Goal: Transaction & Acquisition: Purchase product/service

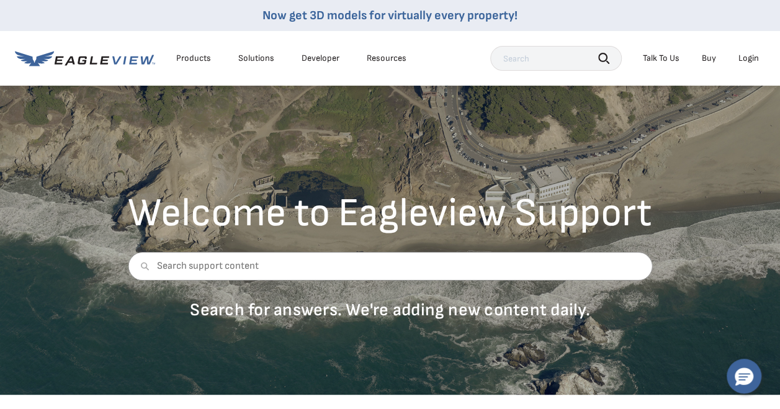
click at [747, 56] on div "Login" at bounding box center [749, 58] width 20 height 11
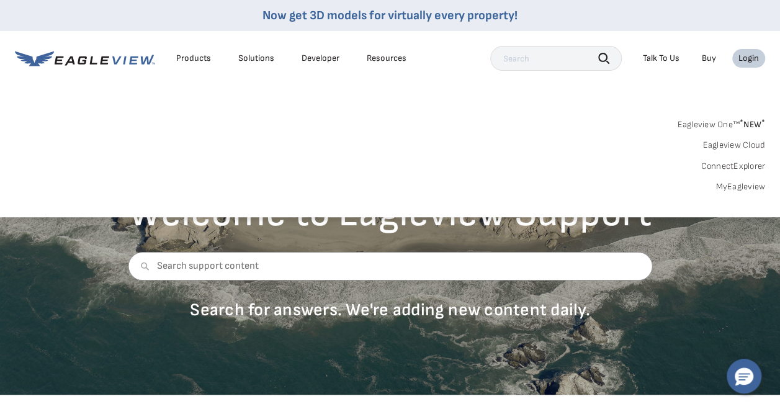
click at [724, 184] on link "MyEagleview" at bounding box center [741, 186] width 50 height 11
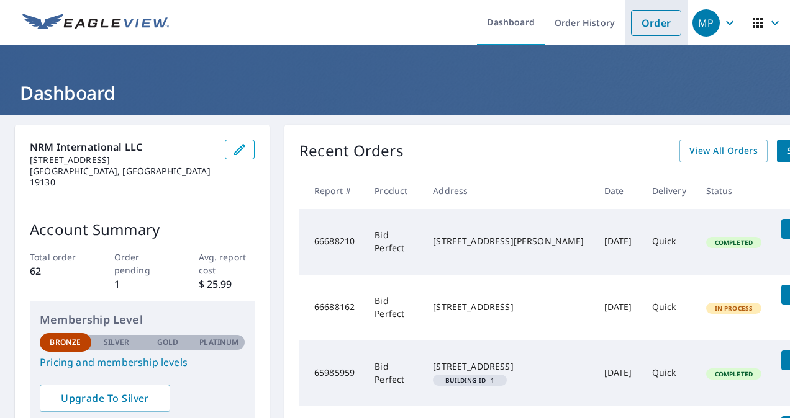
click at [644, 21] on link "Order" at bounding box center [656, 23] width 50 height 26
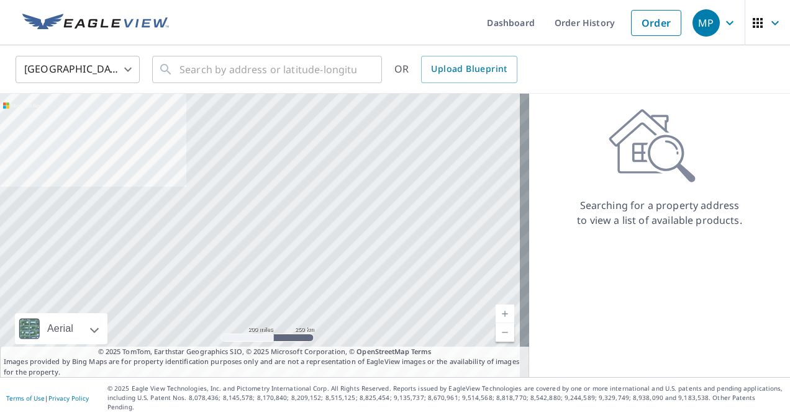
click at [704, 91] on div "United States US ​ ​ OR Upload Blueprint" at bounding box center [395, 69] width 790 height 48
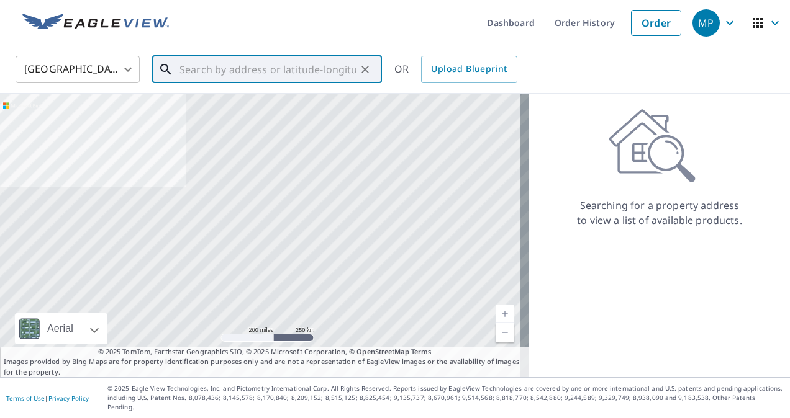
click at [194, 68] on input "text" at bounding box center [267, 69] width 177 height 35
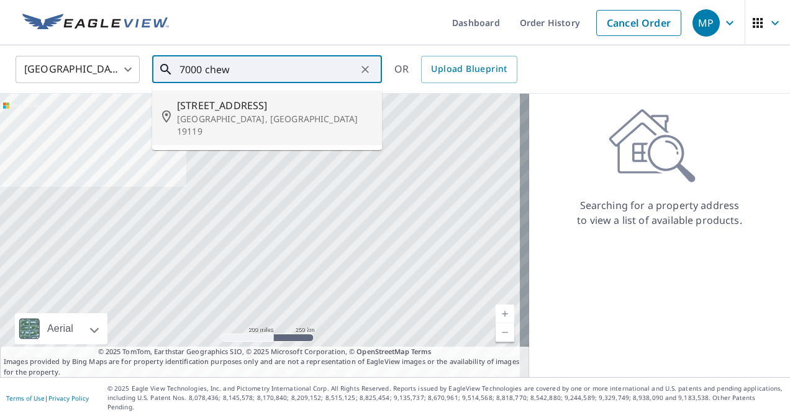
click at [211, 108] on span "7000 Chew Ave" at bounding box center [274, 105] width 195 height 15
type input "7000 Chew Ave Philadelphia, PA 19119"
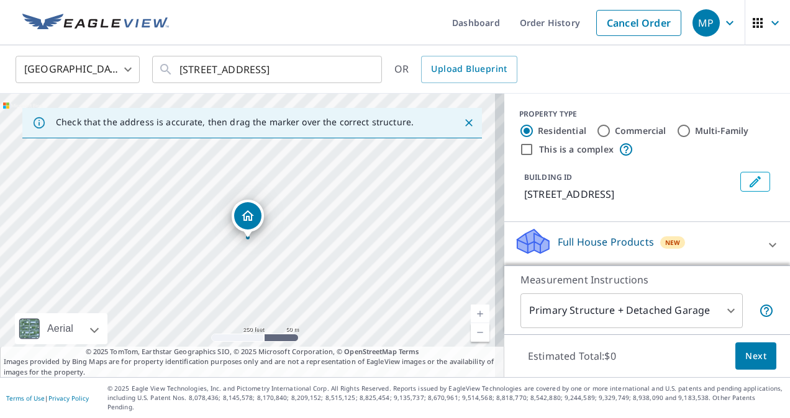
click at [245, 227] on div "Dropped pin, building 1, Residential property, 7000 Chew Ave Philadelphia, PA 1…" at bounding box center [247, 215] width 27 height 27
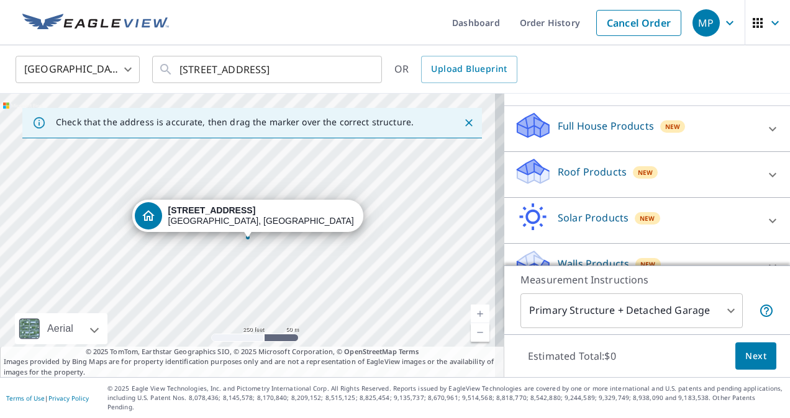
scroll to position [120, 0]
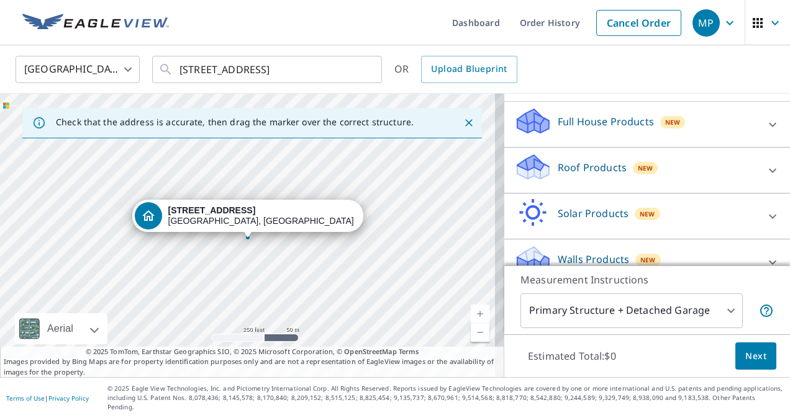
click at [566, 165] on p "Roof Products" at bounding box center [592, 167] width 69 height 15
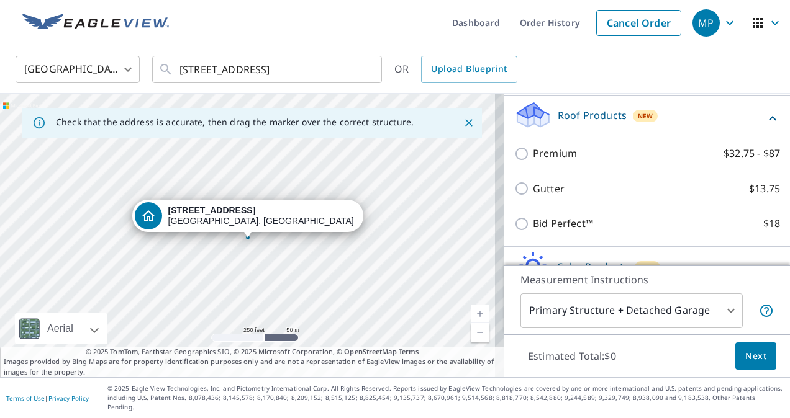
scroll to position [174, 0]
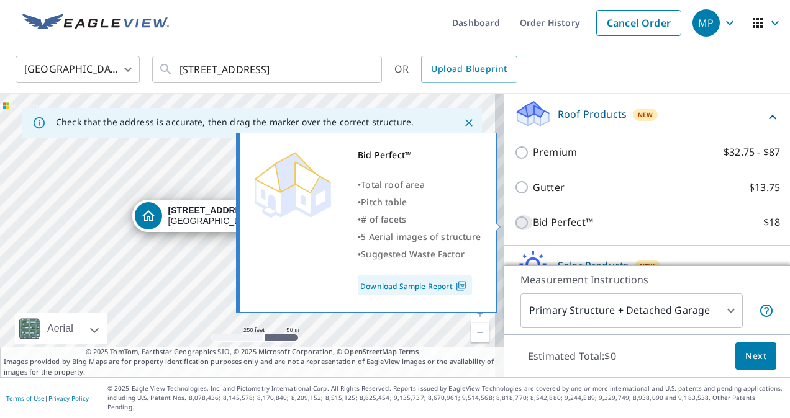
click at [514, 222] on input "Bid Perfect™ $18" at bounding box center [523, 222] width 19 height 15
checkbox input "true"
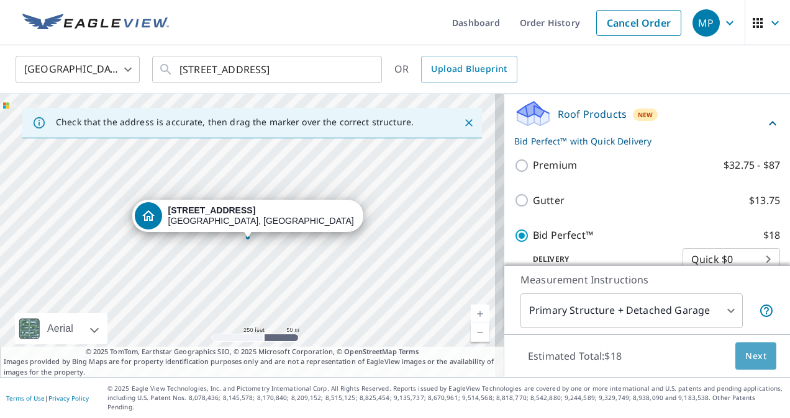
click at [745, 364] on span "Next" at bounding box center [755, 357] width 21 height 16
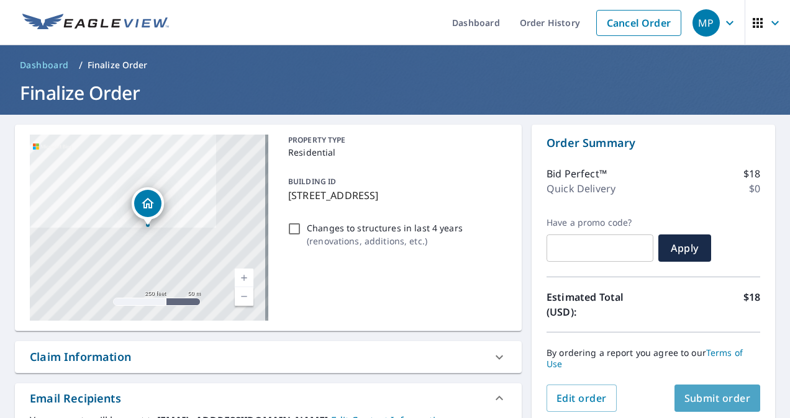
click at [702, 400] on span "Submit order" at bounding box center [717, 399] width 66 height 14
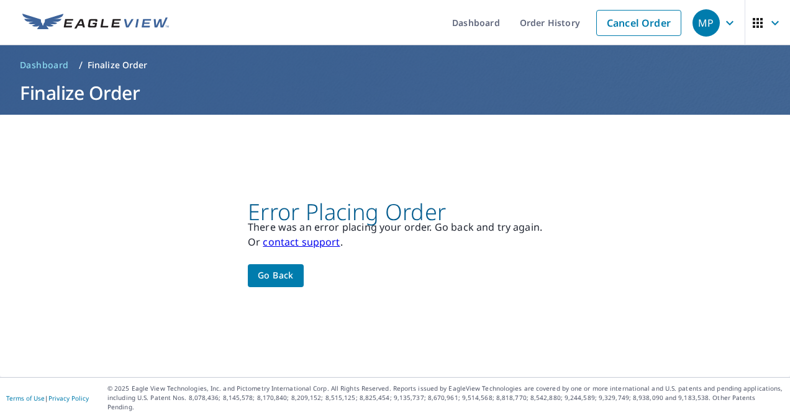
click at [268, 277] on span "Go back" at bounding box center [276, 276] width 36 height 16
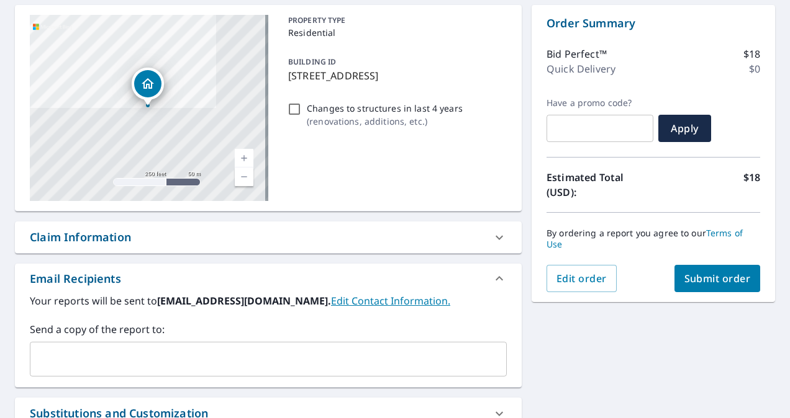
scroll to position [120, 0]
click at [774, 307] on div "7000 Chew Ave Philadelphia, PA 19119 Aerial Road A standard road map Aerial A d…" at bounding box center [395, 264] width 790 height 540
click at [108, 348] on input "text" at bounding box center [258, 359] width 447 height 24
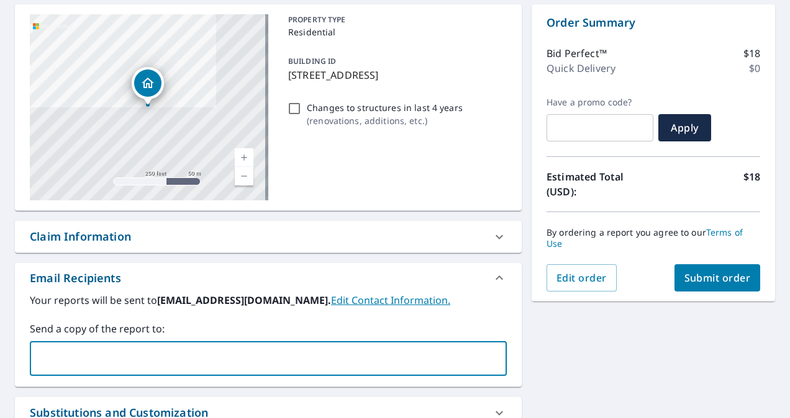
type input "m"
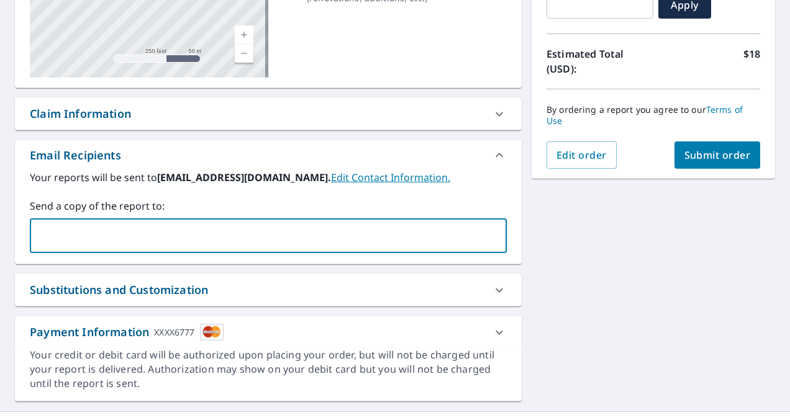
scroll to position [266, 0]
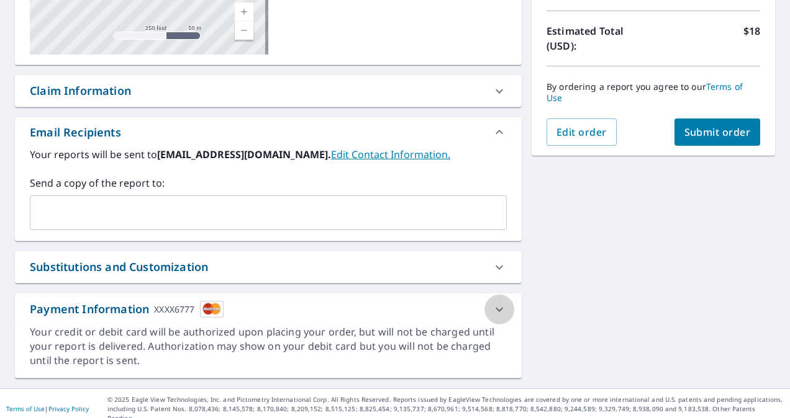
click at [492, 308] on icon at bounding box center [499, 309] width 15 height 15
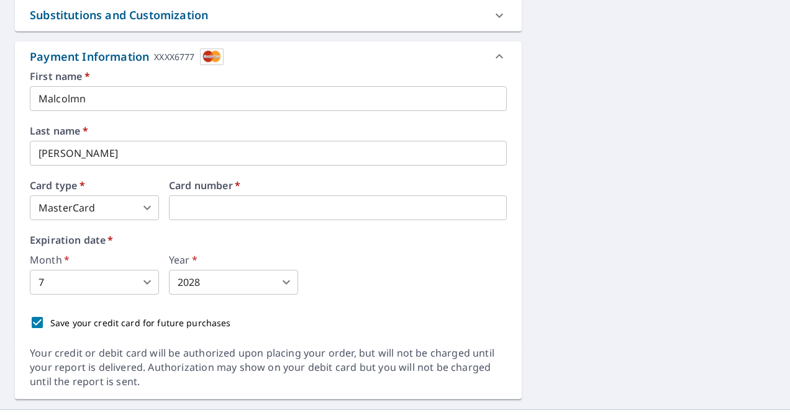
scroll to position [539, 0]
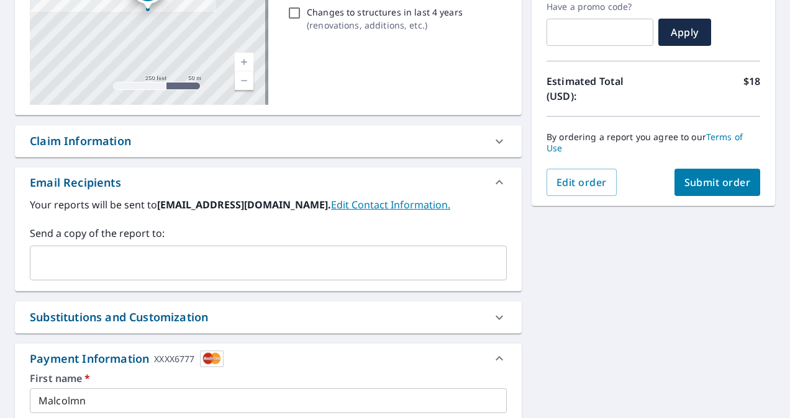
scroll to position [215, 0]
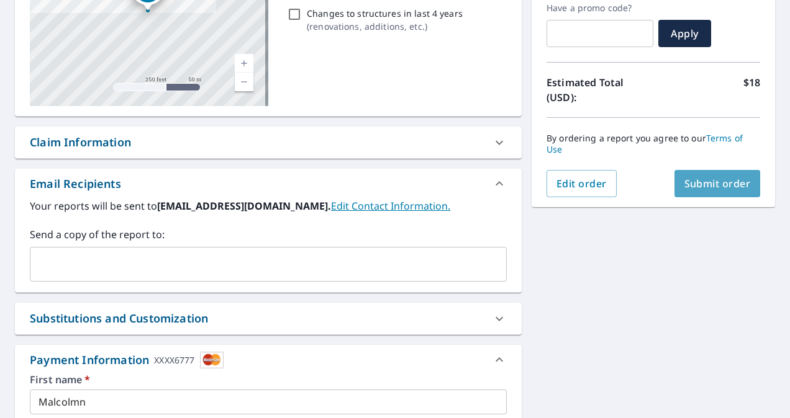
click at [698, 183] on span "Submit order" at bounding box center [717, 184] width 66 height 14
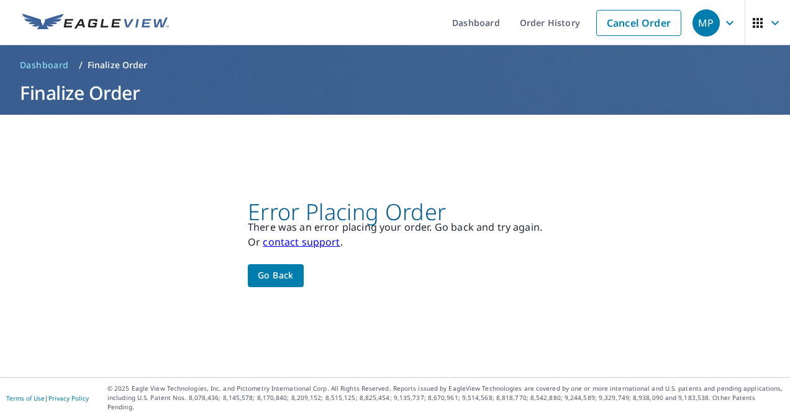
scroll to position [0, 0]
click at [268, 277] on span "Go back" at bounding box center [276, 276] width 36 height 16
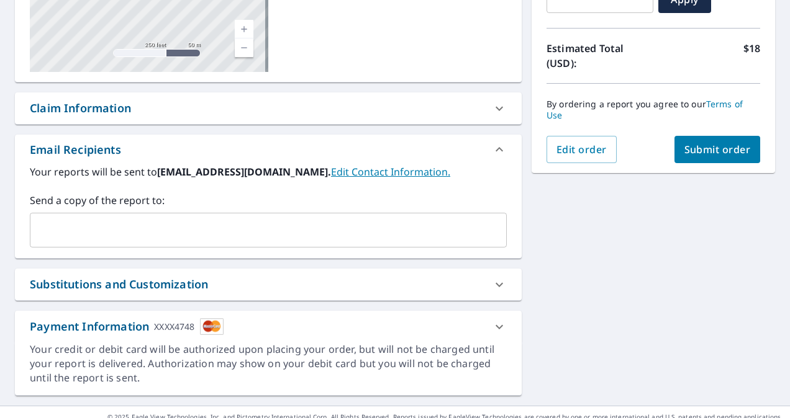
scroll to position [266, 0]
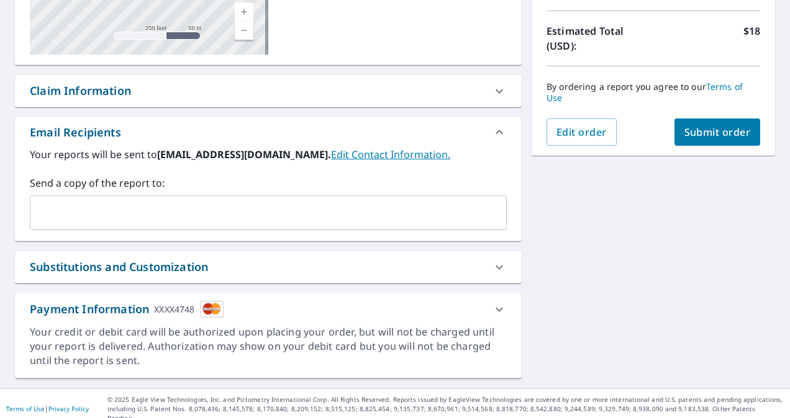
click at [718, 401] on p "© 2025 Eagle View Technologies, Inc. and Pictometry International Corp. All Rig…" at bounding box center [445, 409] width 676 height 28
click at [493, 304] on icon at bounding box center [499, 309] width 15 height 15
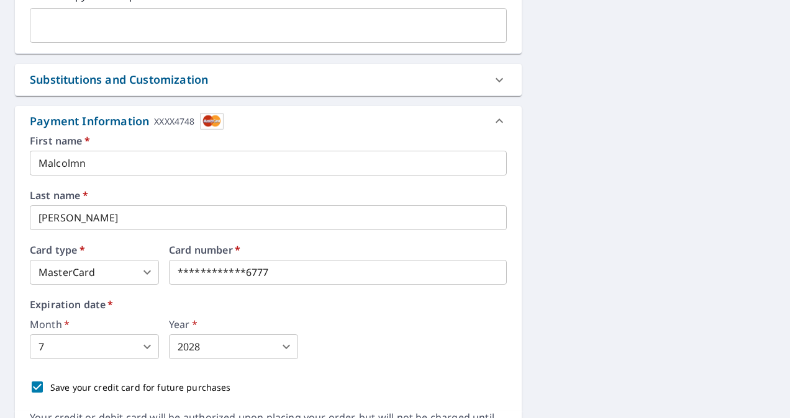
scroll to position [459, 0]
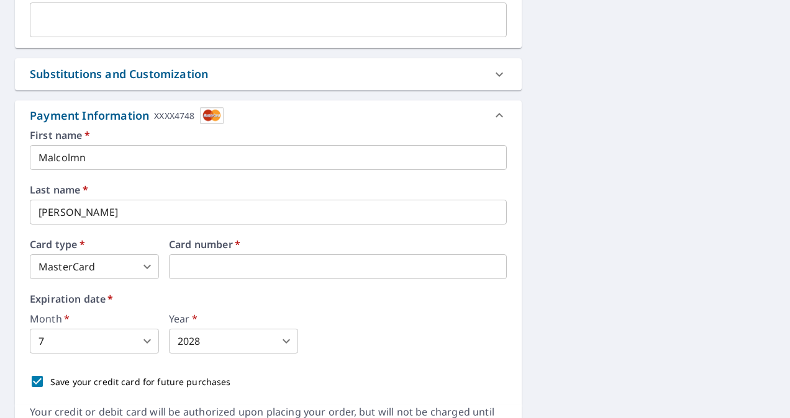
click at [287, 337] on body "MP MP Dashboard Order History Cancel Order MP Dashboard / Finalize Order Finali…" at bounding box center [395, 209] width 790 height 418
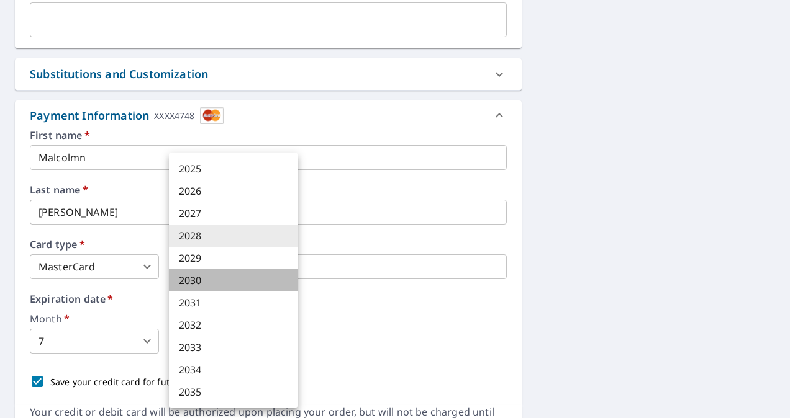
click at [201, 281] on li "2030" at bounding box center [233, 280] width 129 height 22
type input "2030"
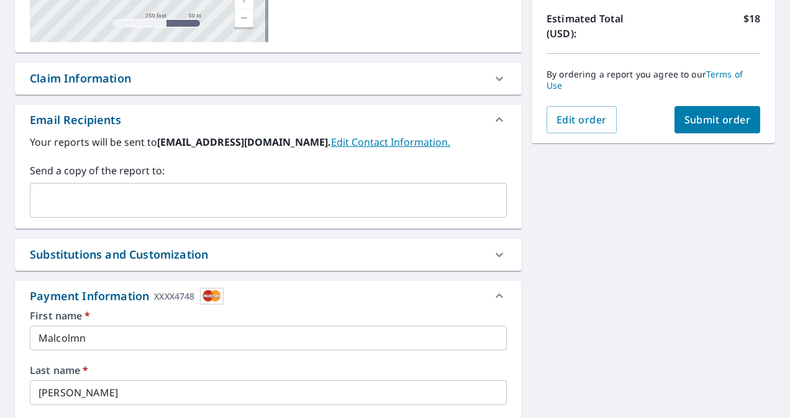
scroll to position [256, 0]
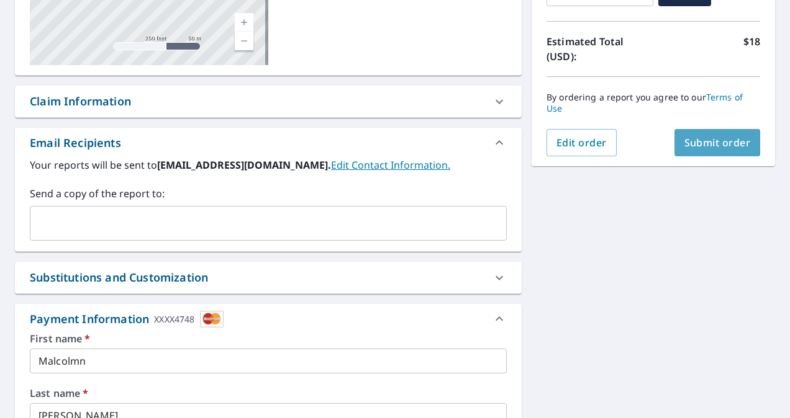
click at [700, 143] on span "Submit order" at bounding box center [717, 143] width 66 height 14
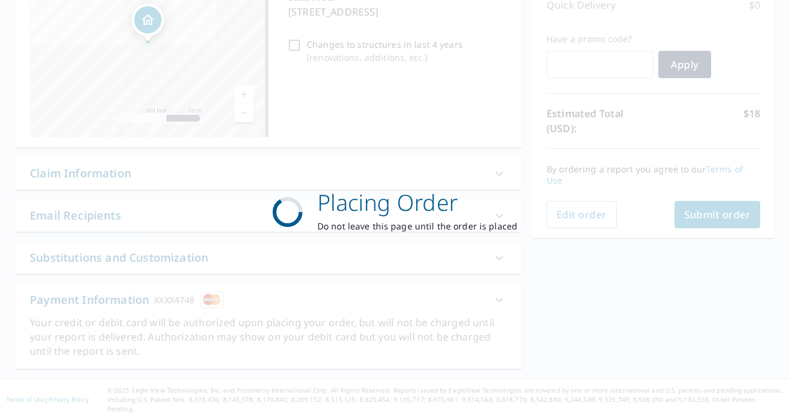
scroll to position [174, 0]
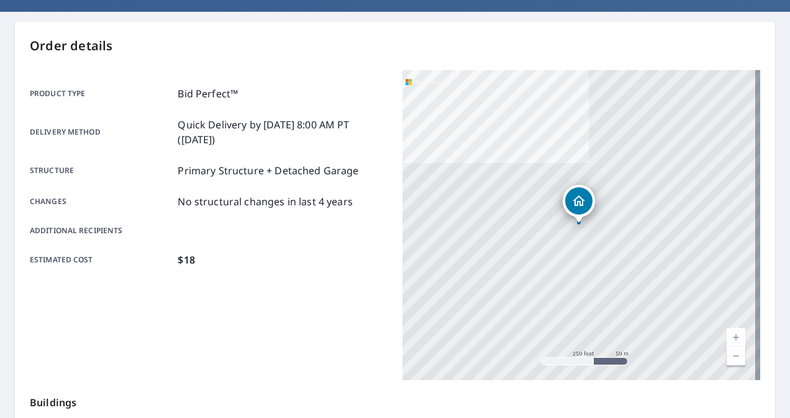
scroll to position [104, 0]
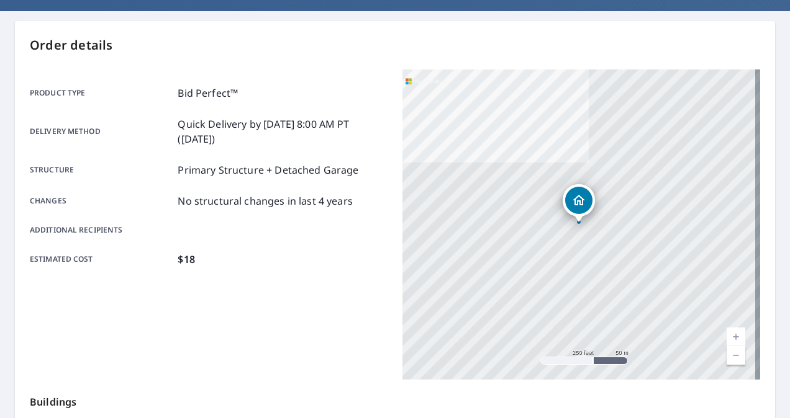
click at [765, 279] on main "Order details Product type Bid Perfect™ Delivery method Quick Delivery by 9/8/2…" at bounding box center [395, 303] width 790 height 584
